Goal: Task Accomplishment & Management: Manage account settings

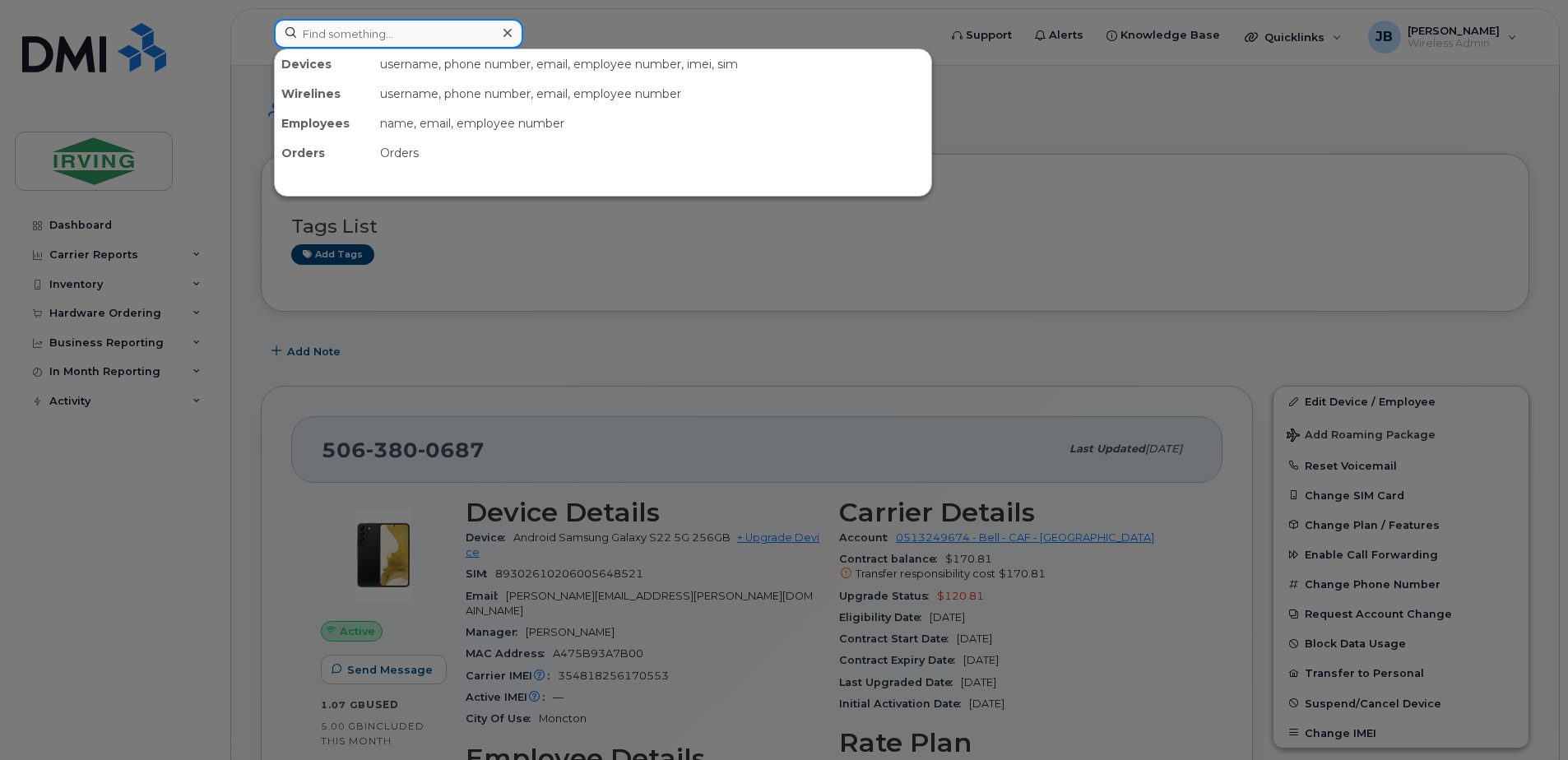
click at [358, 34] on input at bounding box center [398, 33] width 249 height 29
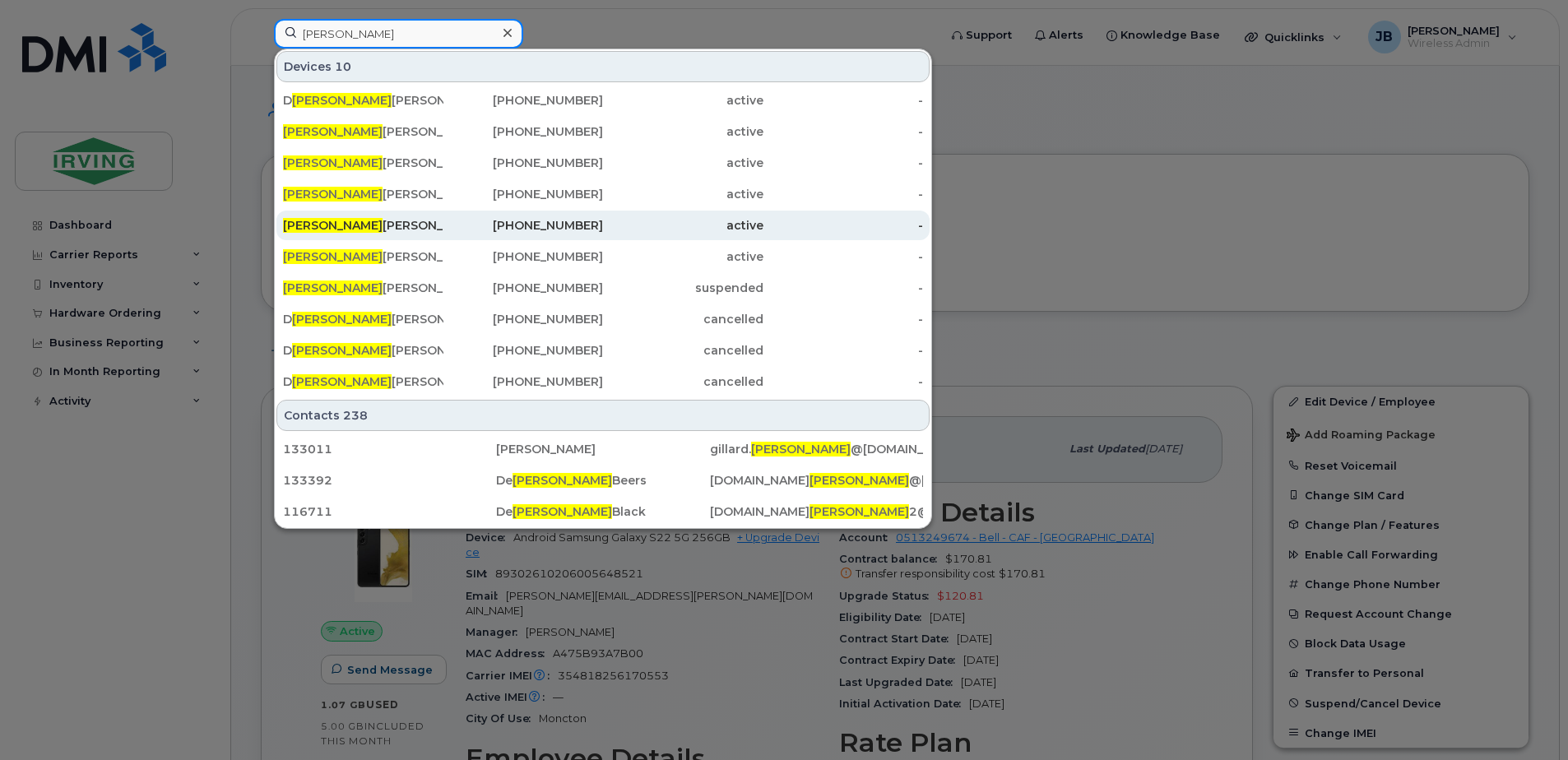
type input "wayne"
click at [339, 222] on div "Wayne Walton" at bounding box center [362, 225] width 160 height 16
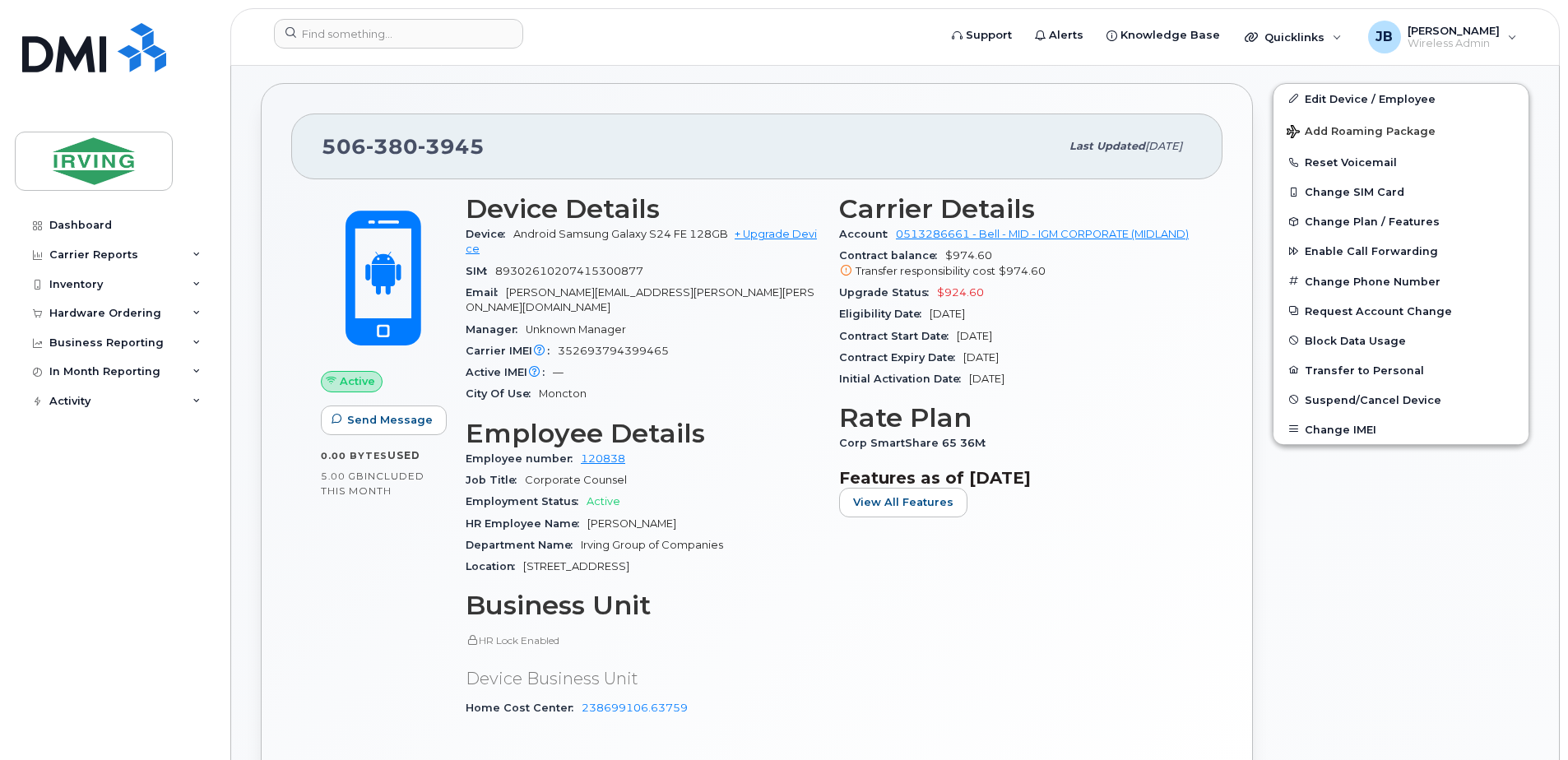
scroll to position [493, 0]
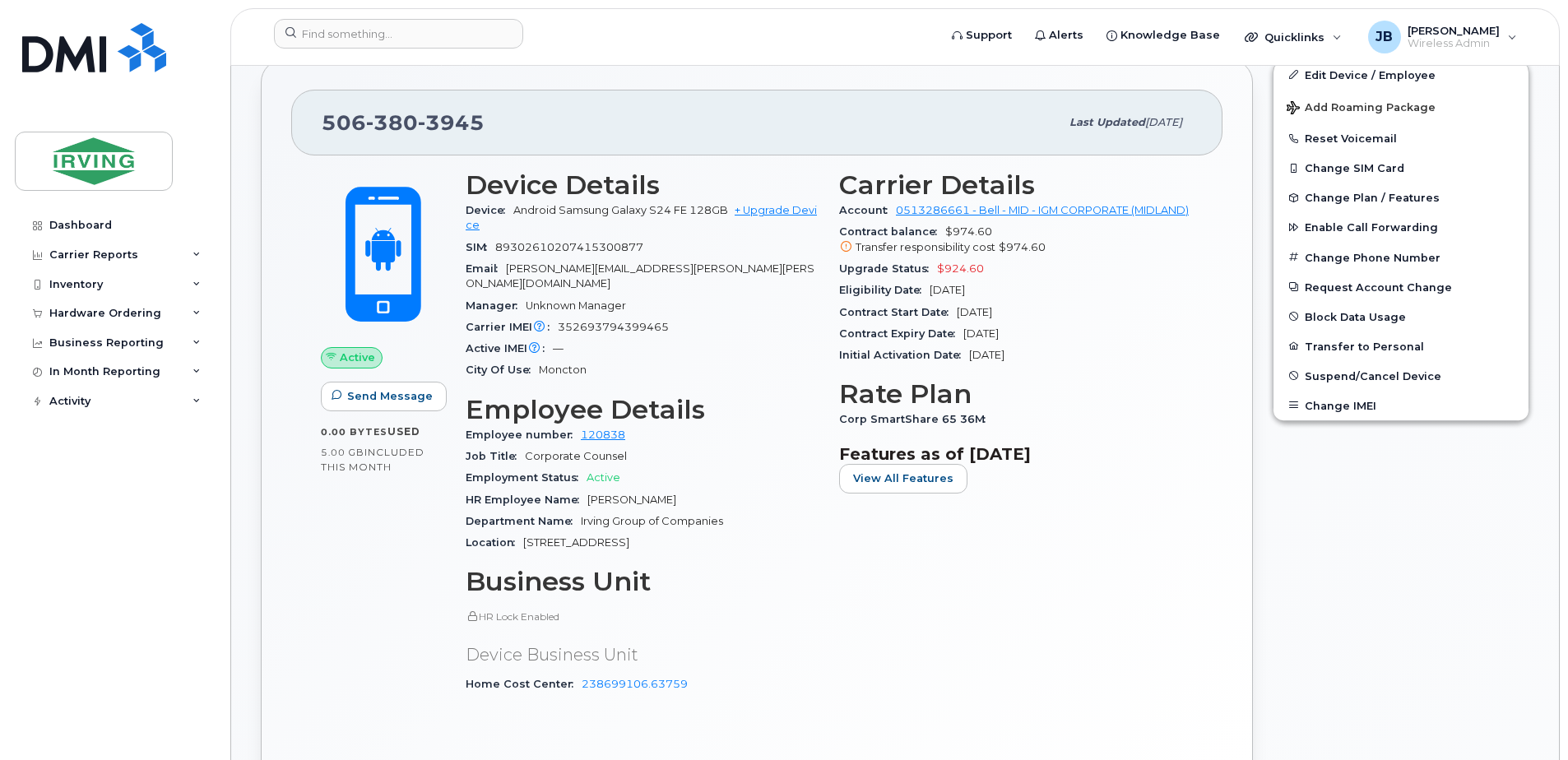
click at [372, 637] on div "Active Send Message 0.00 Bytes  used 5.00 GB  included this month" at bounding box center [383, 439] width 145 height 558
drag, startPoint x: 480, startPoint y: 121, endPoint x: 306, endPoint y: 130, distance: 174.2
click at [306, 130] on div "[PHONE_NUMBER] Last updated [DATE]" at bounding box center [757, 122] width 932 height 65
copy span "[PHONE_NUMBER]"
drag, startPoint x: 343, startPoint y: 128, endPoint x: 692, endPoint y: 39, distance: 360.2
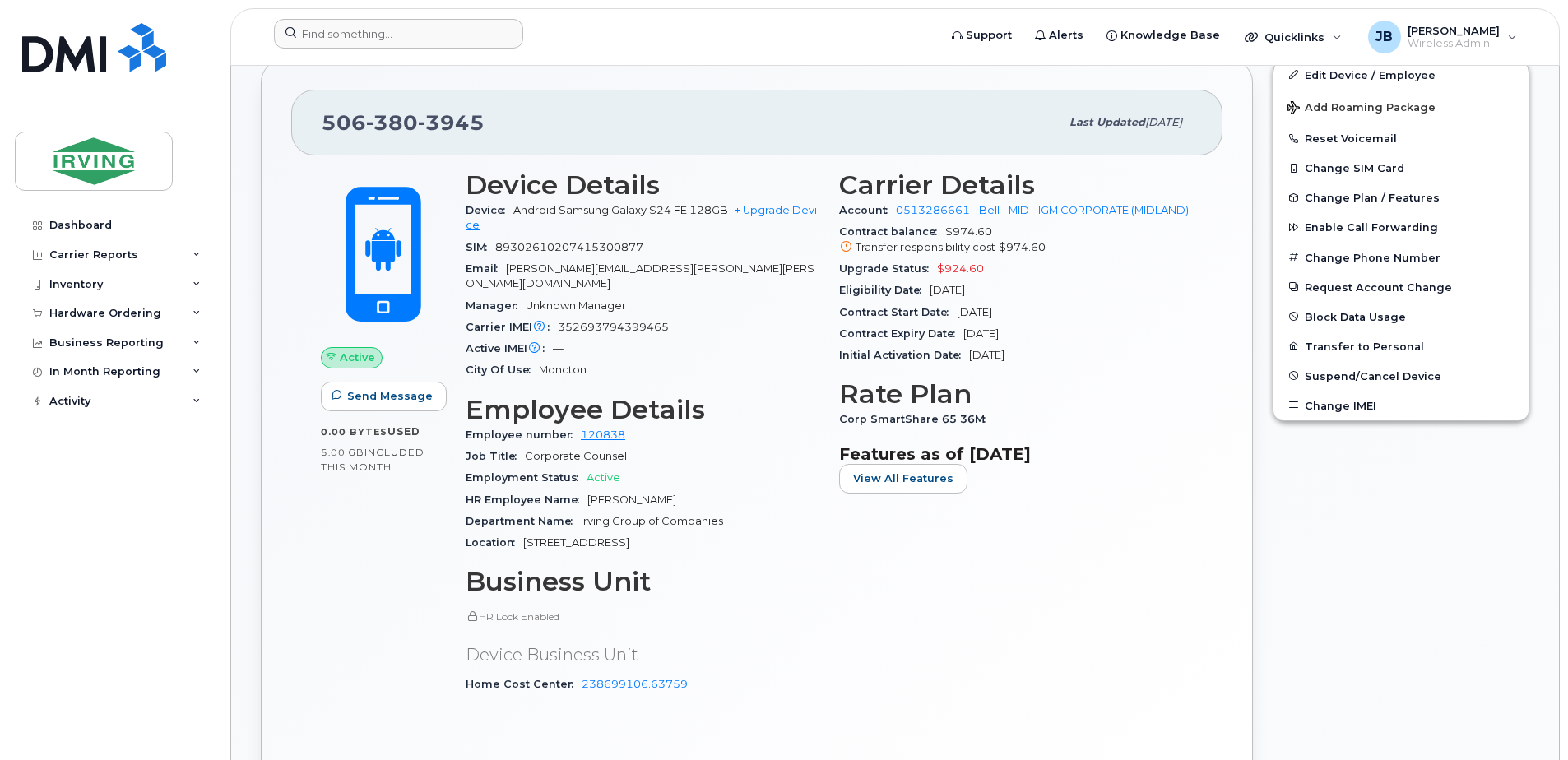
click at [692, 39] on form at bounding box center [600, 33] width 654 height 29
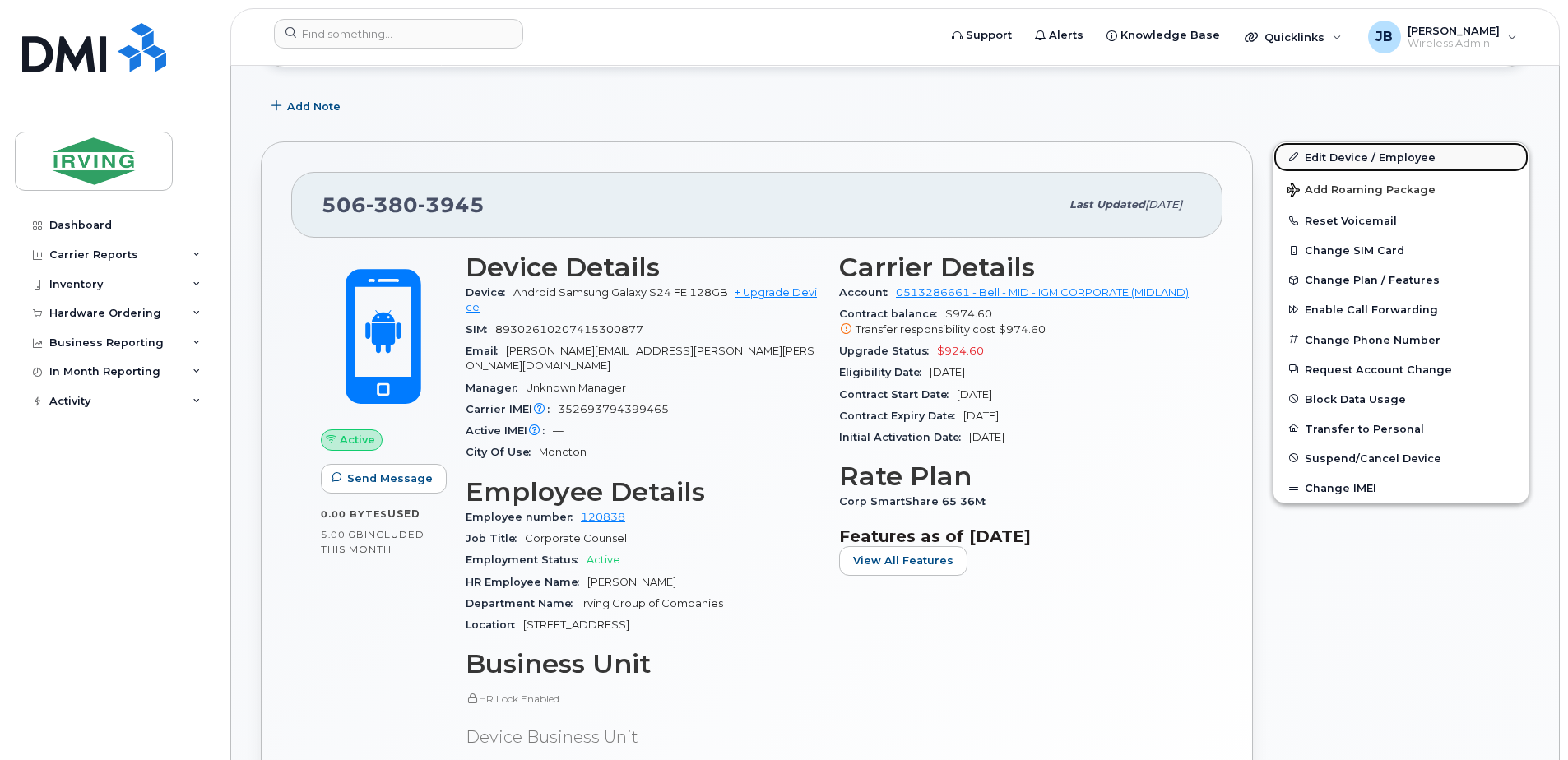
click at [1357, 157] on link "Edit Device / Employee" at bounding box center [1400, 157] width 255 height 29
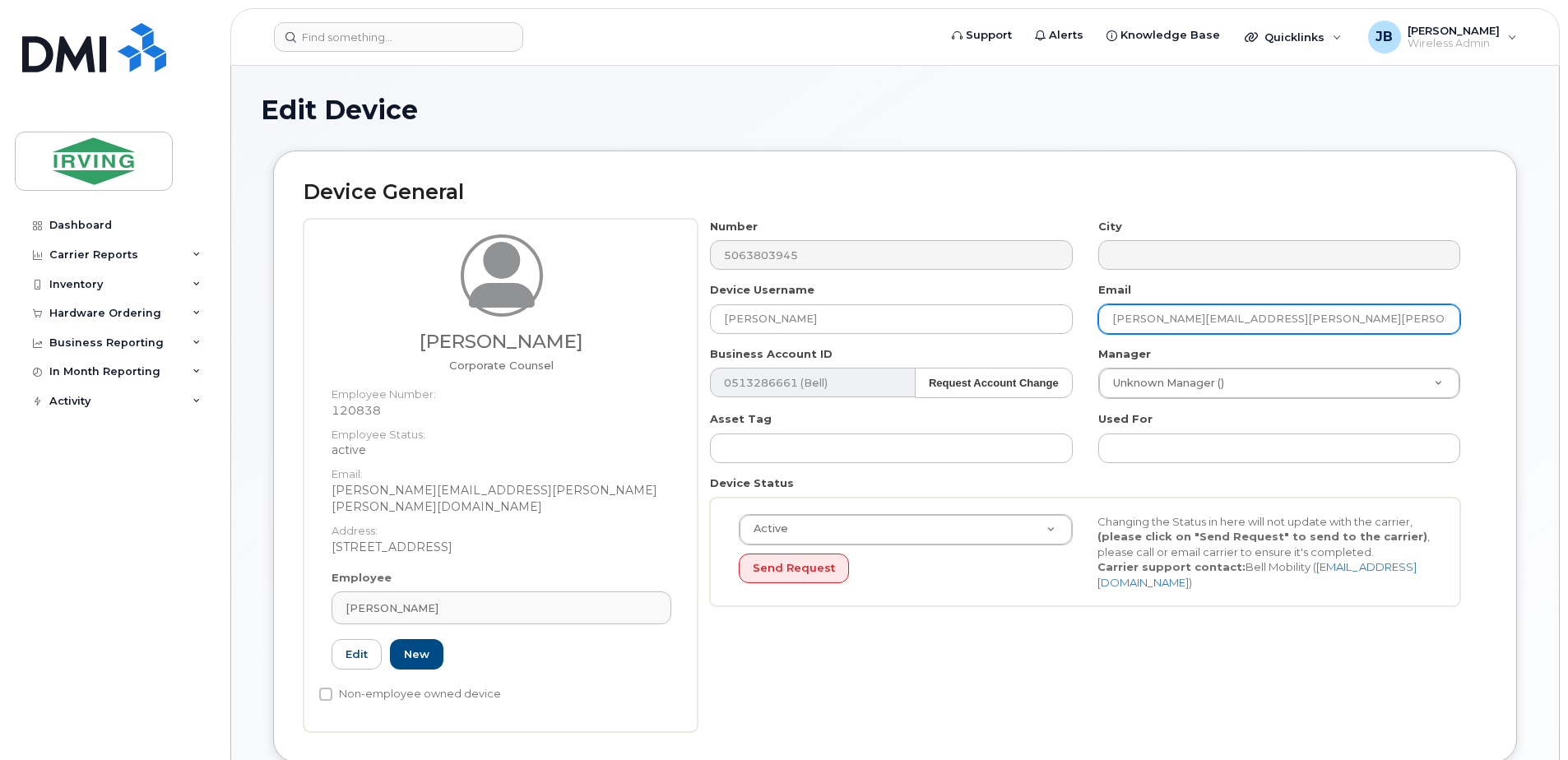
drag, startPoint x: 1197, startPoint y: 318, endPoint x: 1252, endPoint y: 320, distance: 55.0
click at [1252, 320] on input "walton.wayne@kent.ca" at bounding box center [1280, 319] width 362 height 29
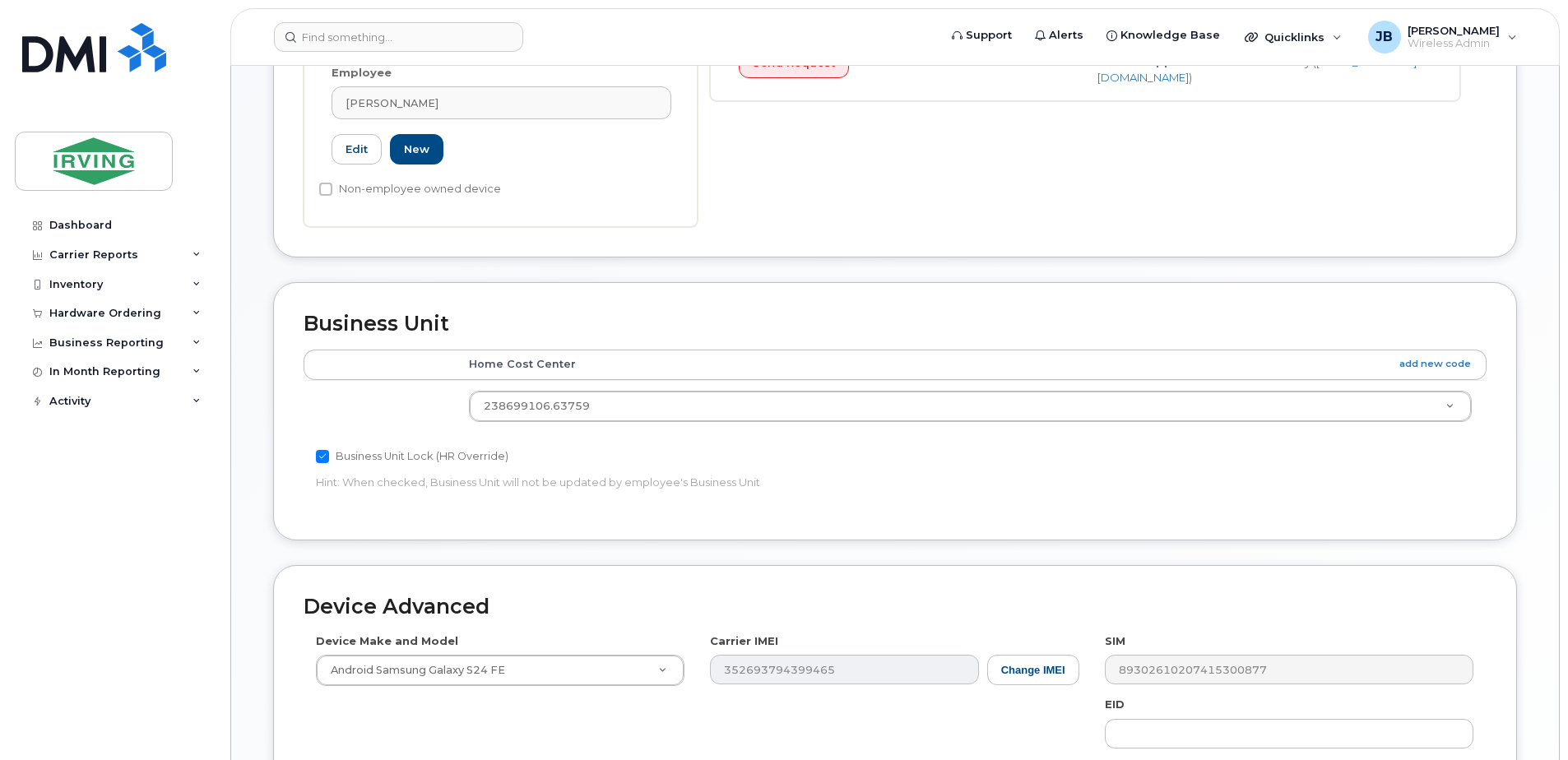
scroll to position [785, 0]
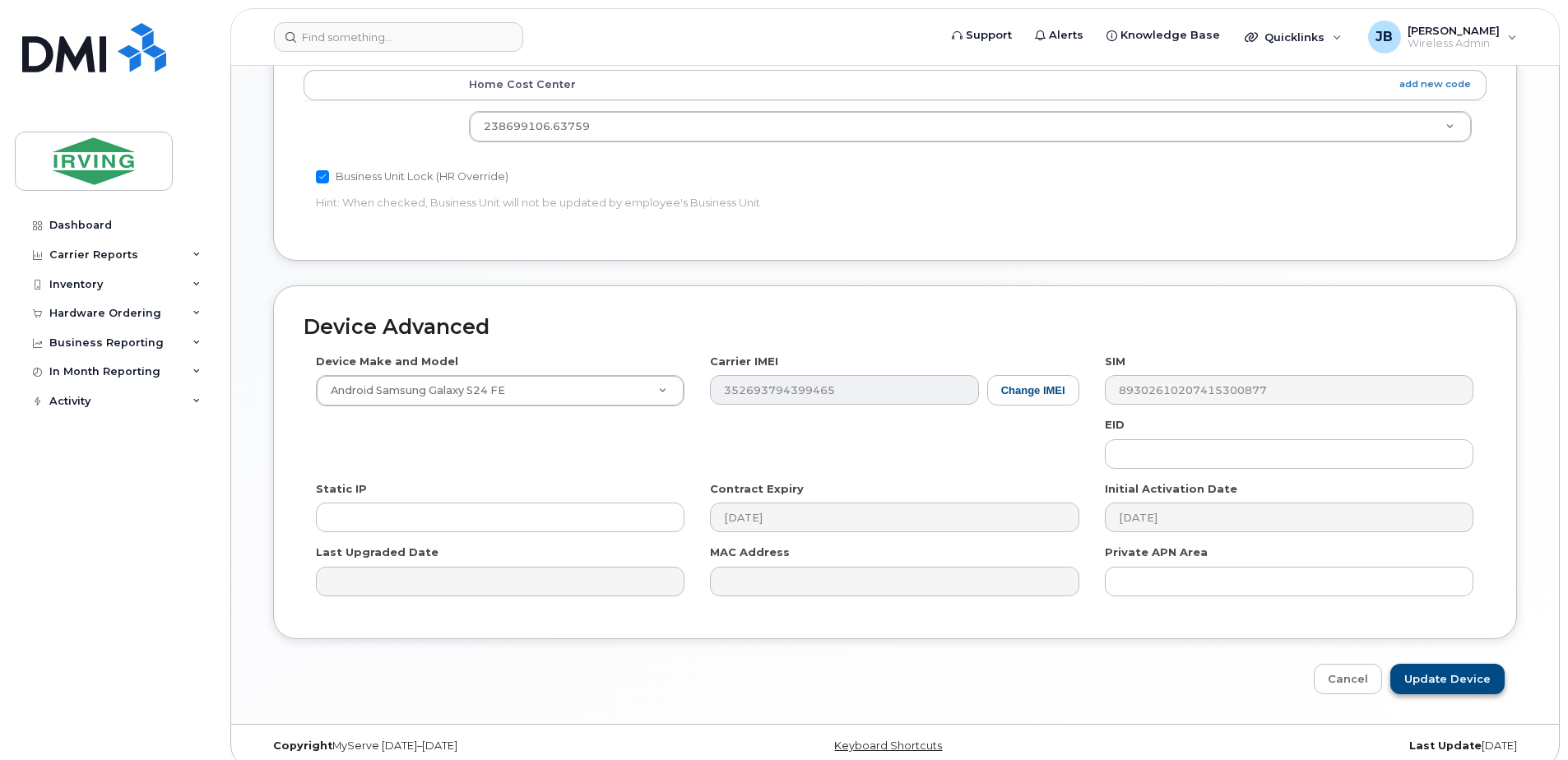
type input "walton.wayne@jdirving.com"
click at [1465, 664] on input "Update Device" at bounding box center [1447, 679] width 115 height 30
type input "Saving..."
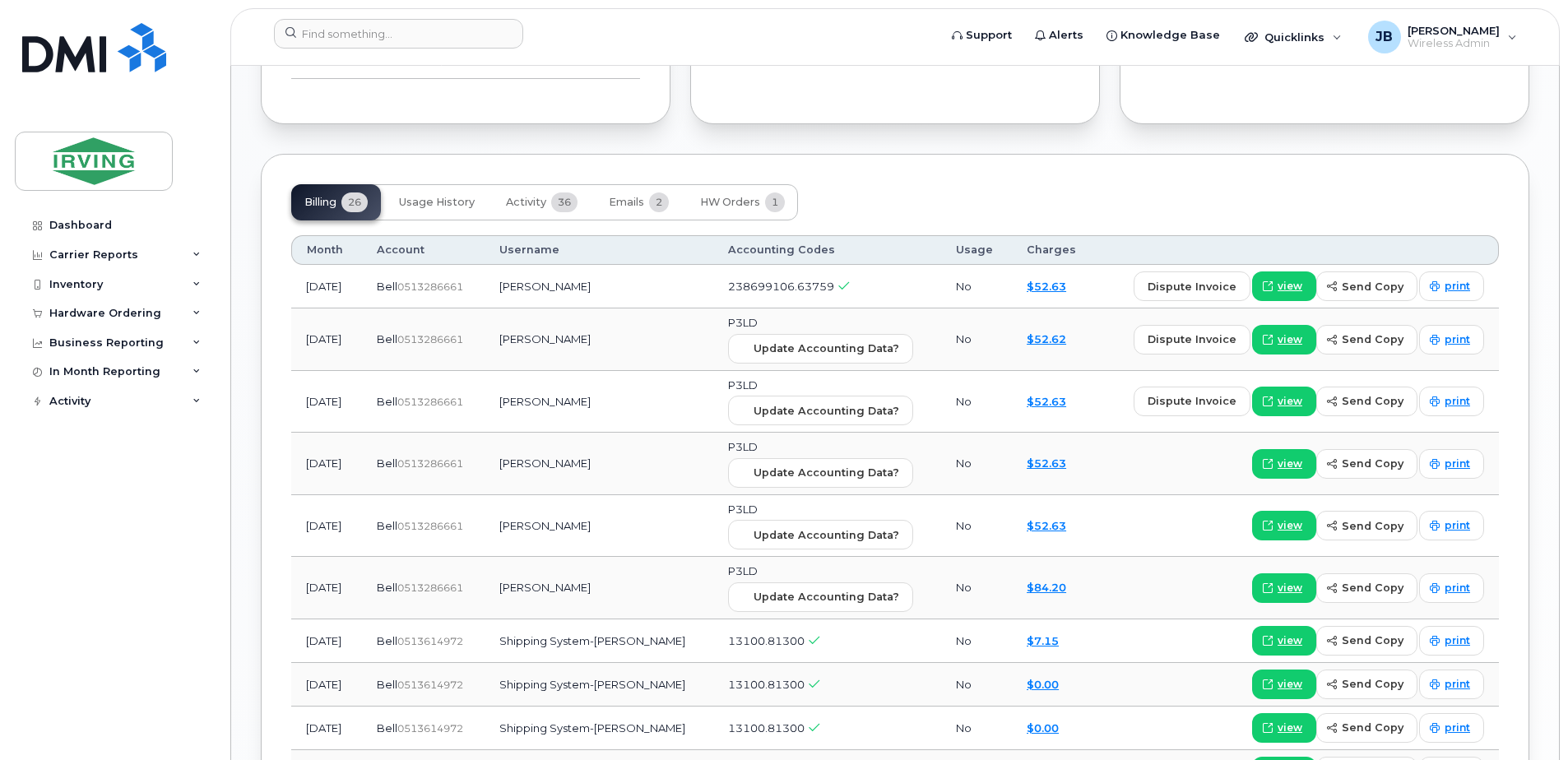
scroll to position [1481, 0]
